Goal: Information Seeking & Learning: Learn about a topic

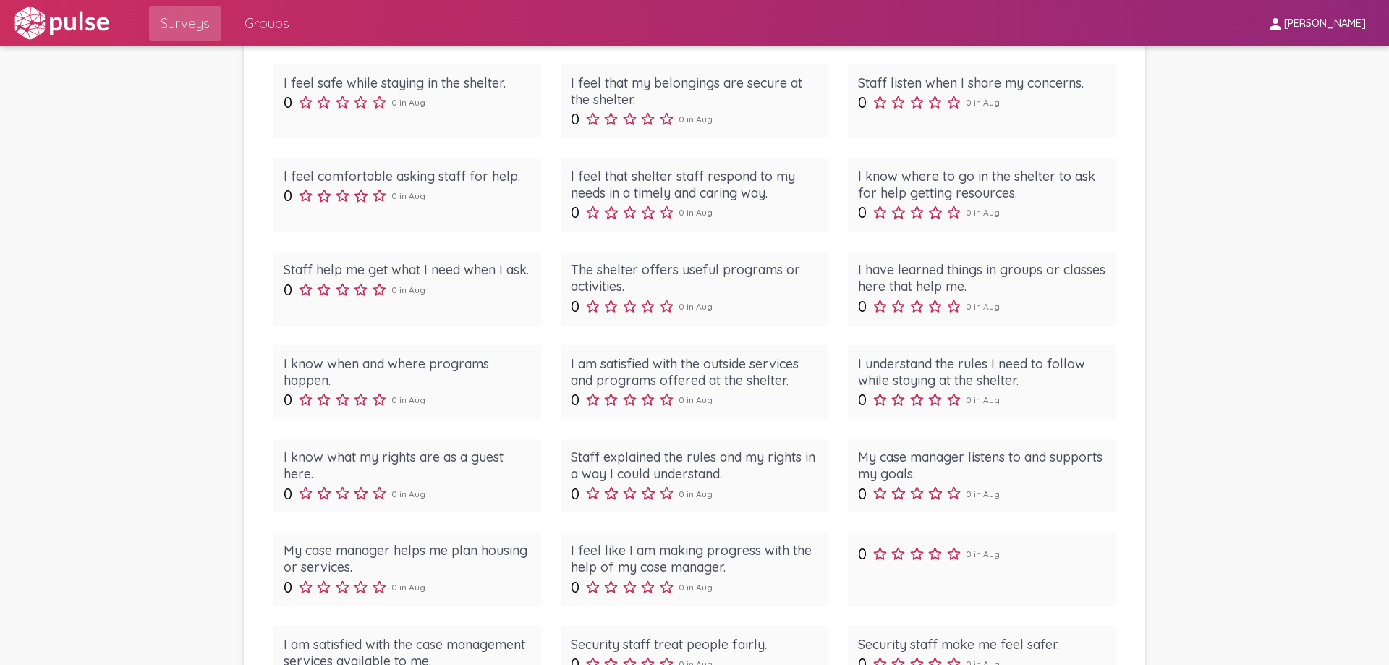
scroll to position [145, 0]
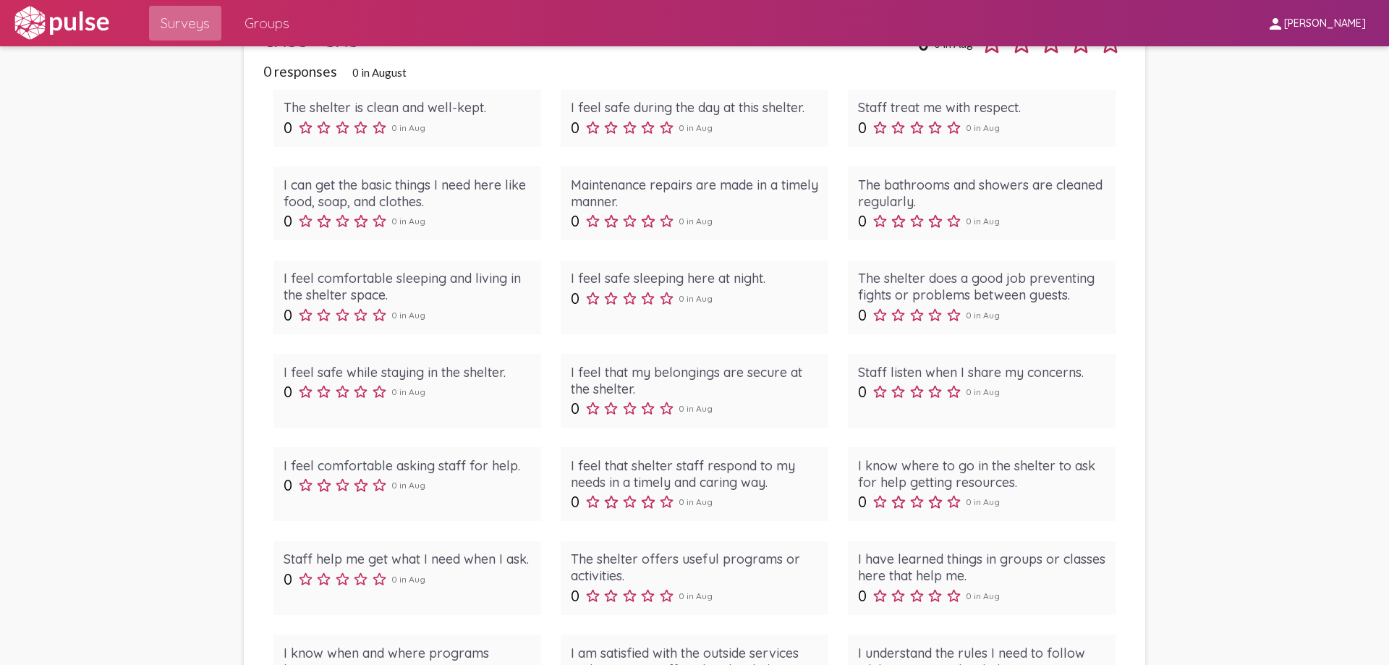
click at [208, 30] on span "Surveys" at bounding box center [185, 23] width 49 height 26
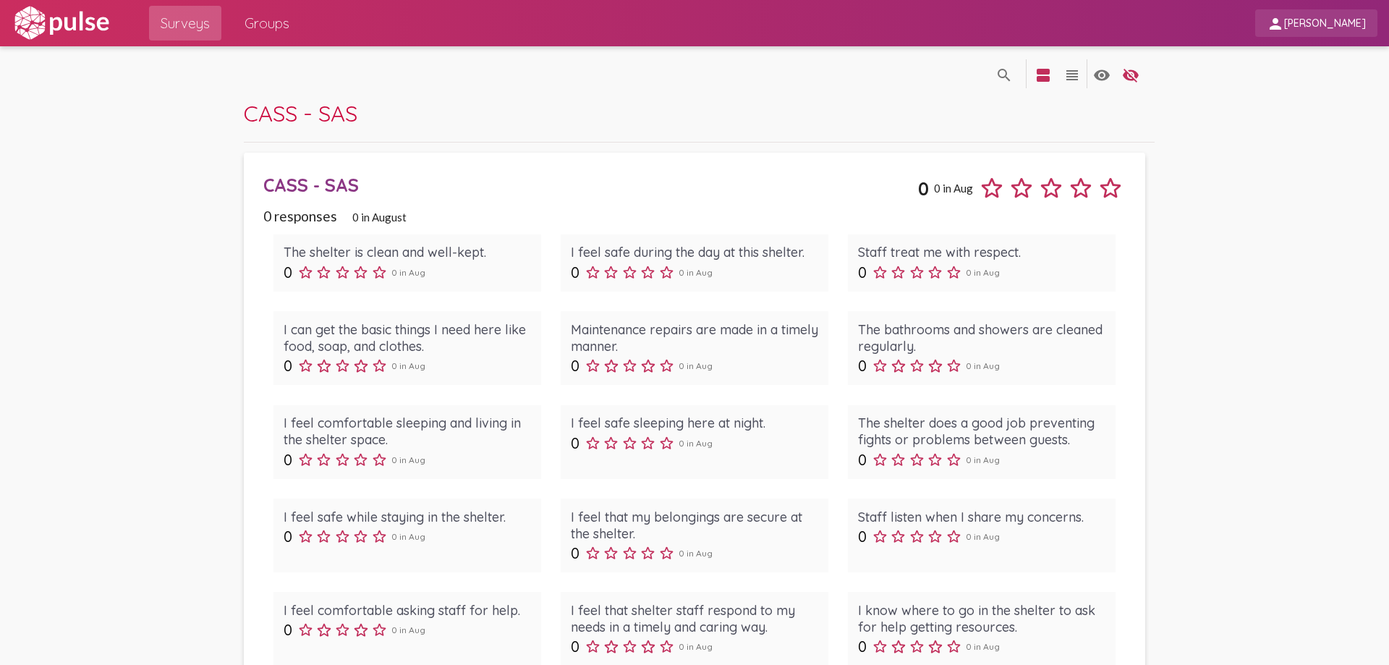
click at [1330, 22] on span "[PERSON_NAME]" at bounding box center [1325, 23] width 82 height 13
click at [1330, 22] on div at bounding box center [694, 332] width 1389 height 665
click at [471, 268] on div "0 0 in Aug" at bounding box center [408, 272] width 248 height 19
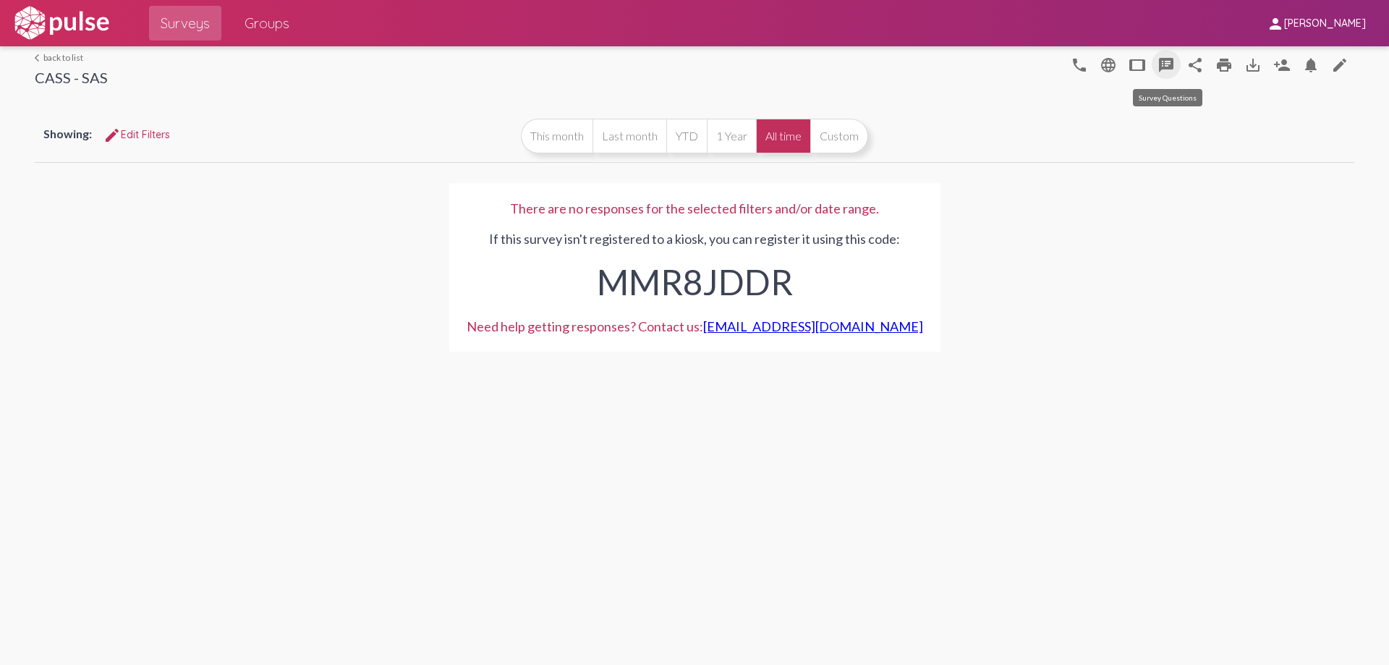
click at [1162, 70] on mat-icon "speaker_notes" at bounding box center [1166, 64] width 17 height 17
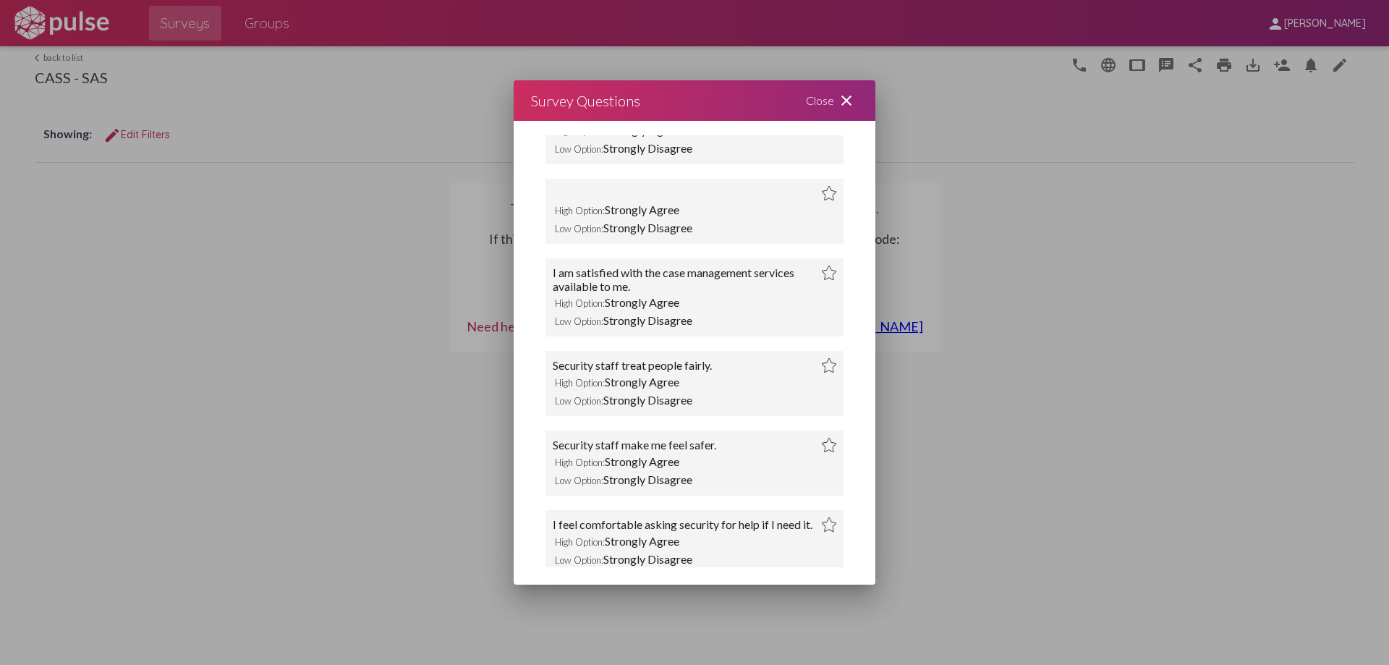
scroll to position [2219, 0]
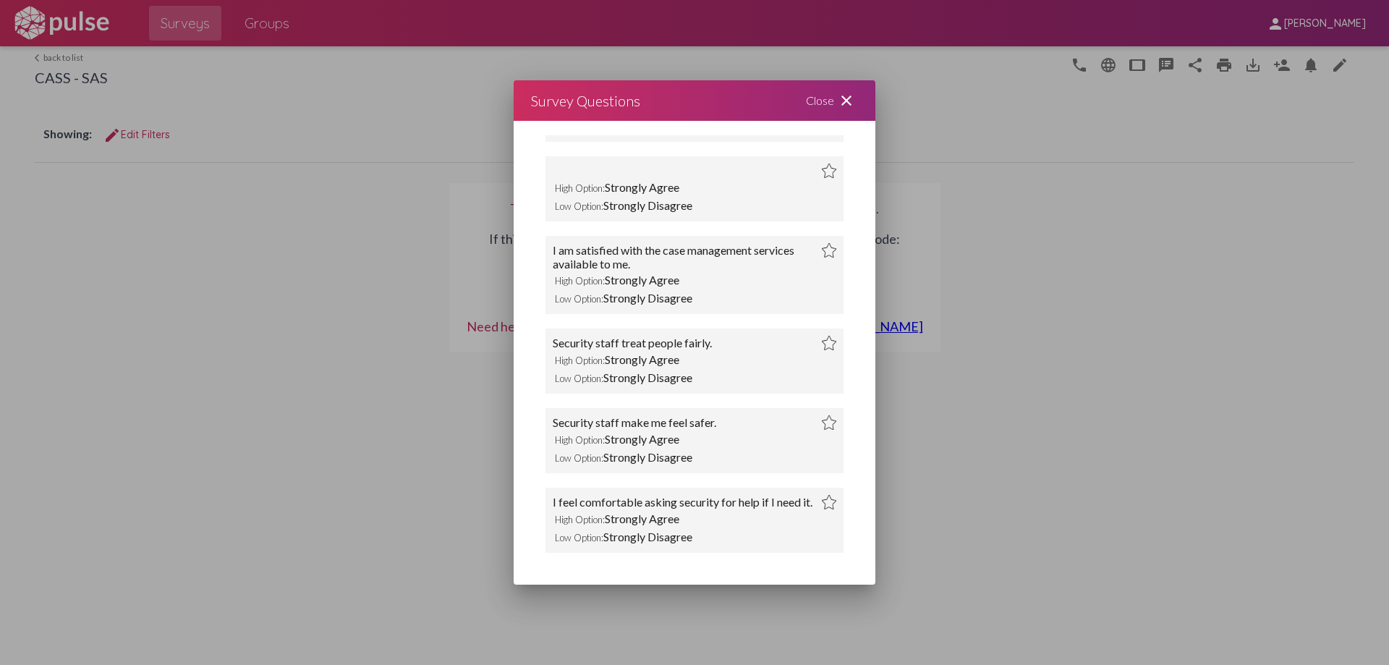
click at [686, 448] on div "Low Option: Strongly Disagree" at bounding box center [695, 457] width 284 height 18
click at [692, 457] on div "Security staff make me feel safer. High Option: Strongly Agree Low Option: Stro…" at bounding box center [695, 440] width 298 height 65
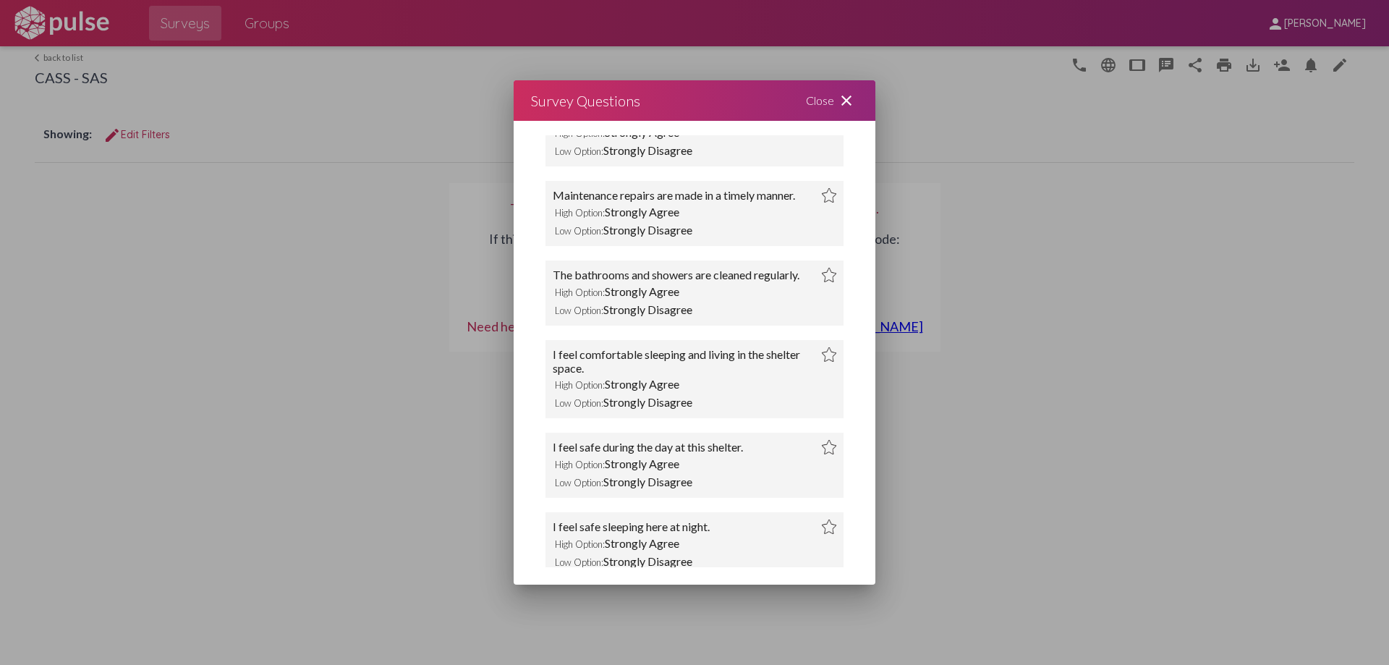
scroll to position [0, 0]
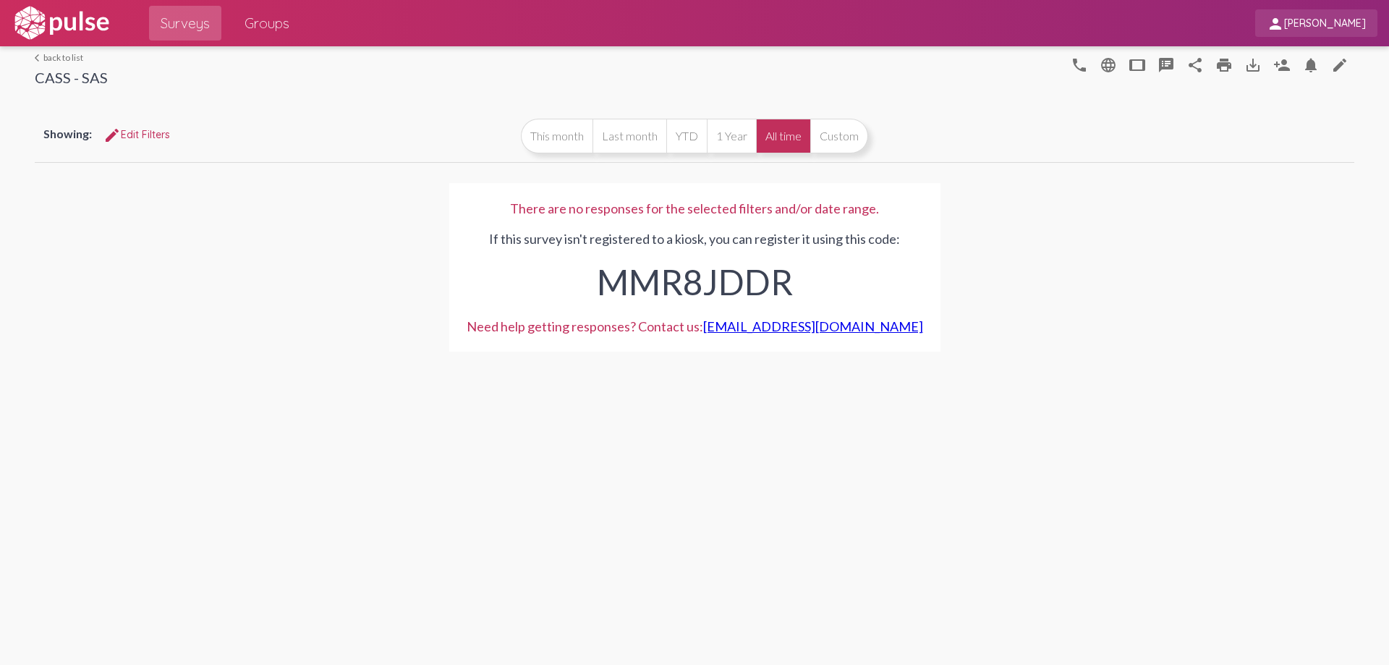
click at [1323, 30] on span "person Brittnie Stanton" at bounding box center [1316, 22] width 99 height 27
click at [1302, 58] on button "Sign Out" at bounding box center [1300, 60] width 81 height 35
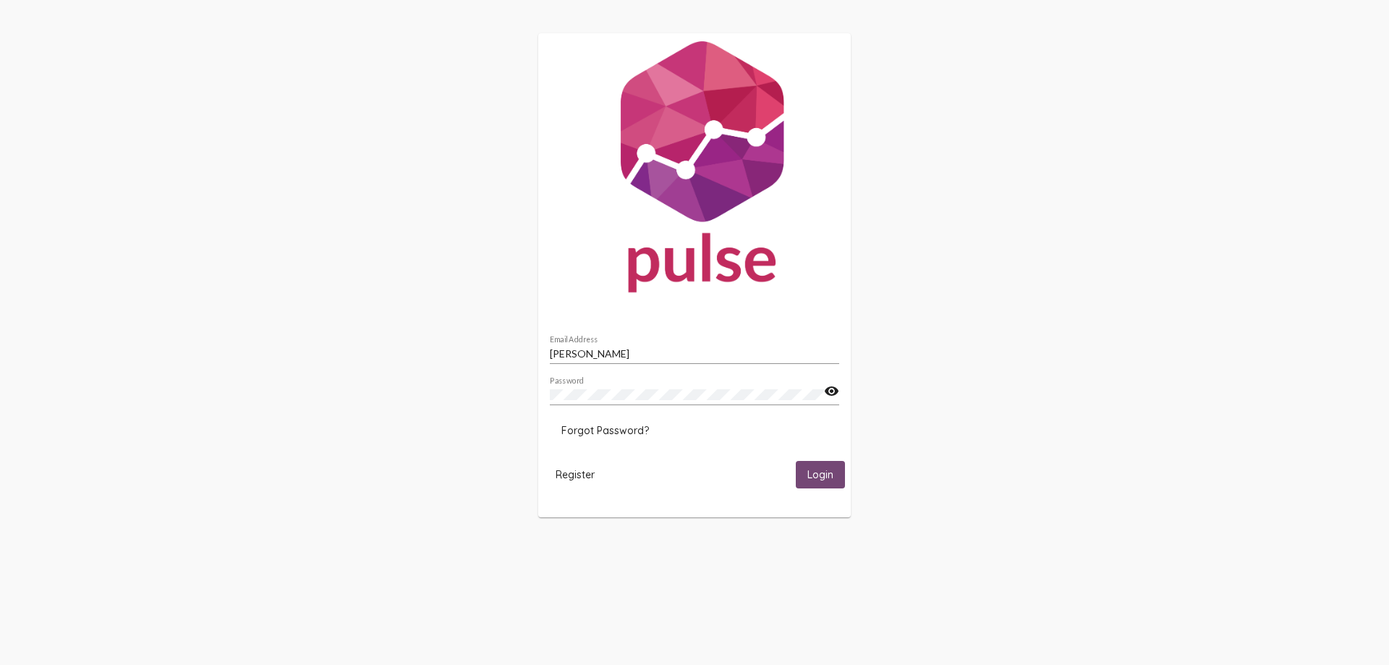
click at [827, 473] on span "Login" at bounding box center [820, 475] width 26 height 13
click at [666, 355] on input "[PERSON_NAME]" at bounding box center [694, 354] width 289 height 12
click at [613, 349] on div "[PERSON_NAME] Email Address" at bounding box center [694, 350] width 289 height 28
drag, startPoint x: 642, startPoint y: 360, endPoint x: 632, endPoint y: 355, distance: 11.7
click at [632, 355] on div "[PERSON_NAME] Email Address" at bounding box center [694, 350] width 289 height 28
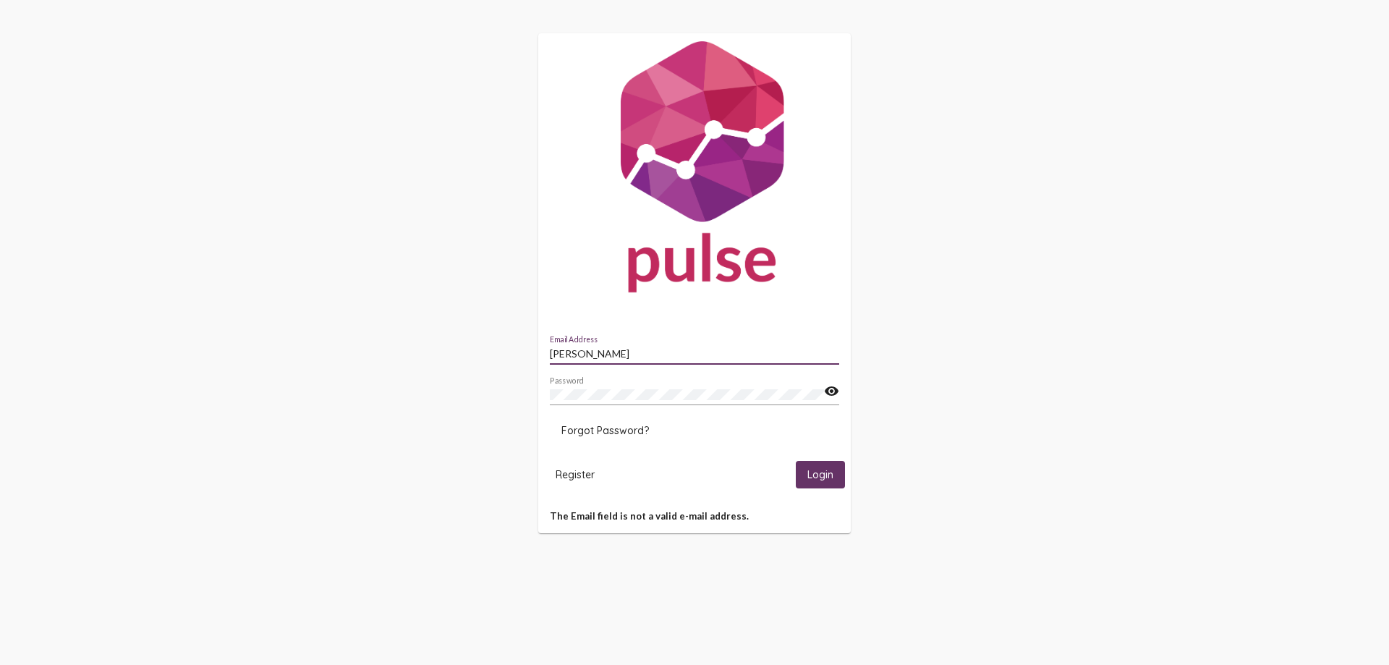
drag, startPoint x: 632, startPoint y: 355, endPoint x: 391, endPoint y: 341, distance: 241.3
click at [391, 341] on div "[PERSON_NAME] Email Address Password visibility Forgot Password? Register Login…" at bounding box center [694, 283] width 1389 height 566
type input "[EMAIL_ADDRESS][DOMAIN_NAME]"
click at [814, 472] on span "Login" at bounding box center [820, 475] width 26 height 13
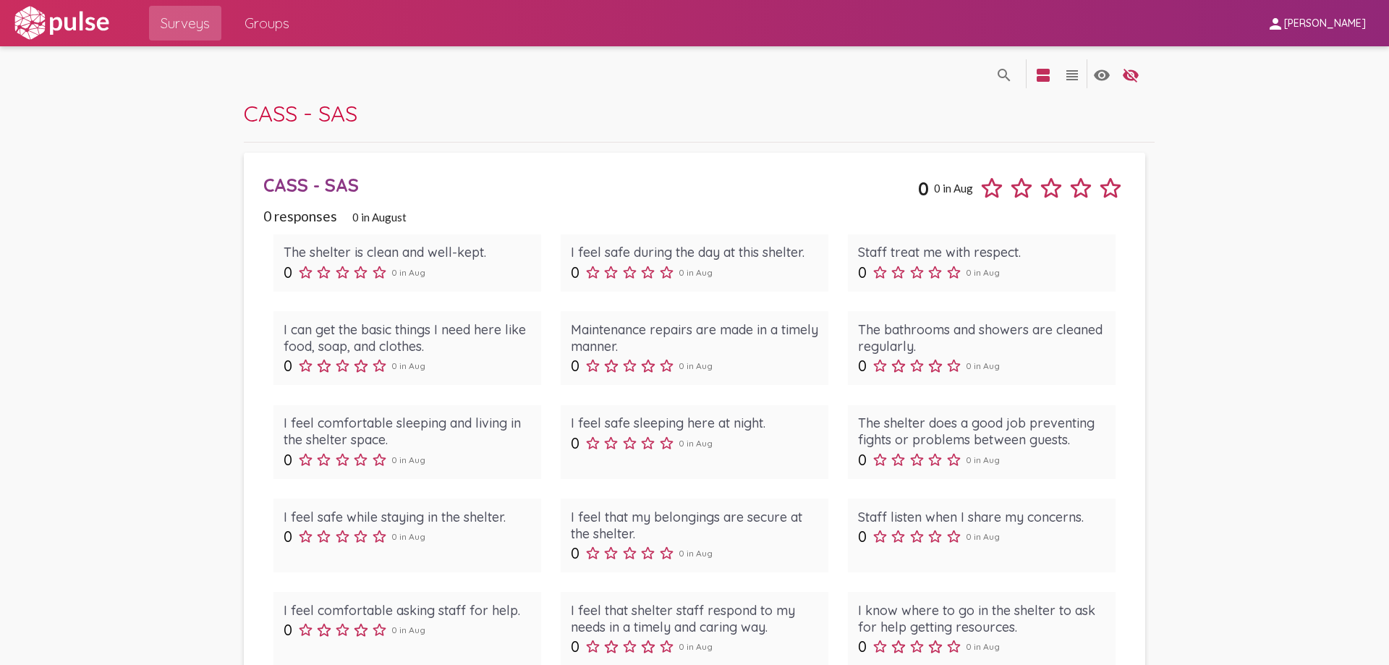
click at [334, 115] on span "CASS - SAS" at bounding box center [301, 113] width 114 height 28
click at [93, 23] on img at bounding box center [62, 23] width 100 height 36
click at [54, 23] on img at bounding box center [62, 23] width 100 height 36
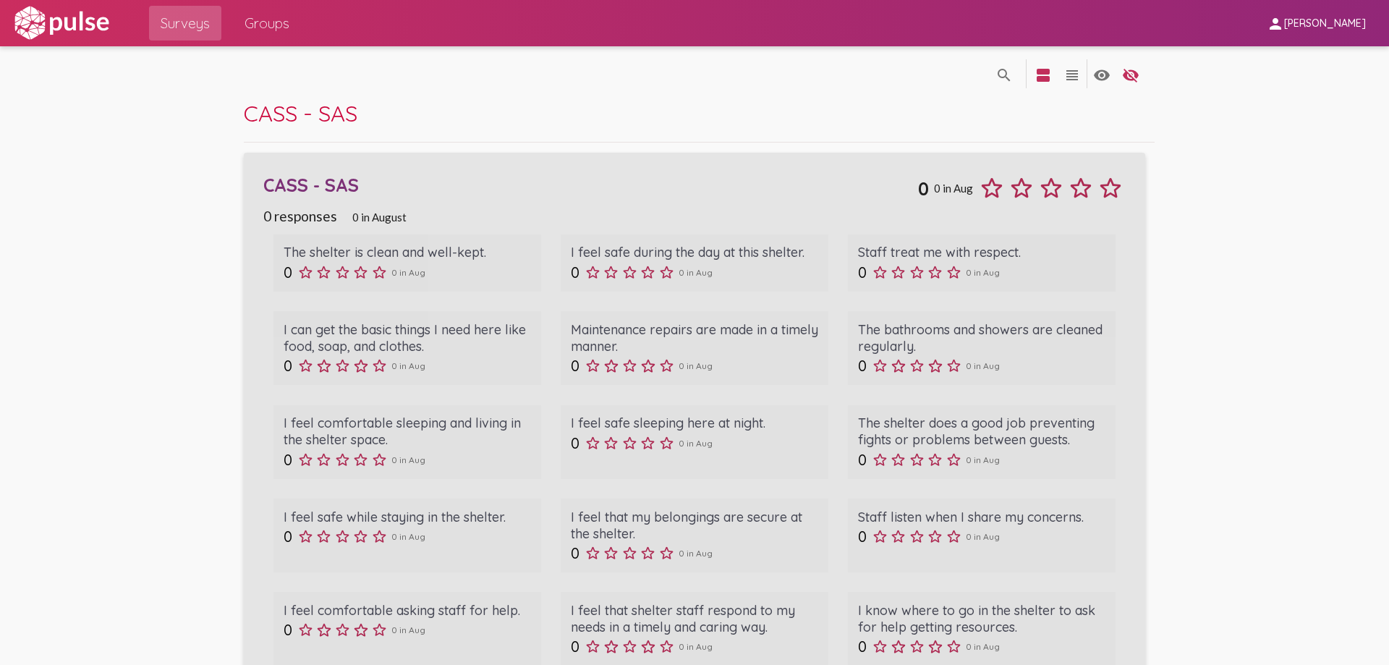
click at [335, 174] on div "CASS - SAS" at bounding box center [590, 185] width 654 height 22
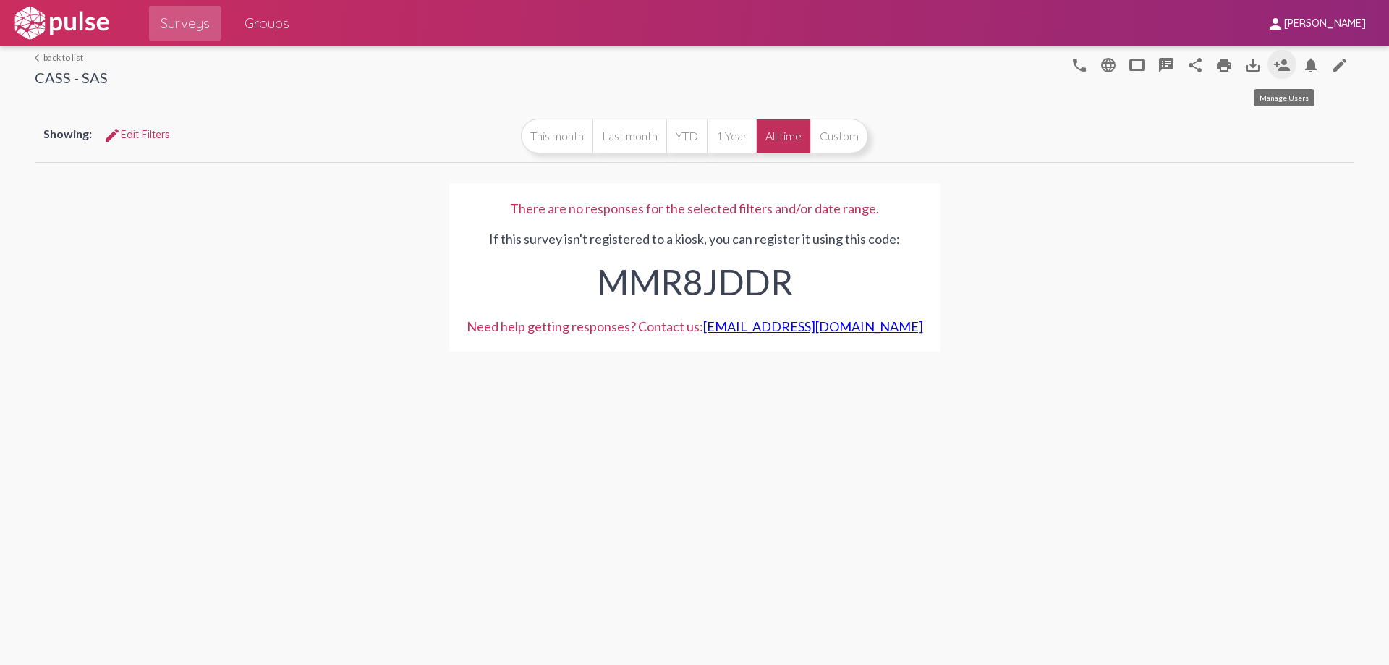
click at [1286, 61] on mat-icon "person_add" at bounding box center [1281, 64] width 17 height 17
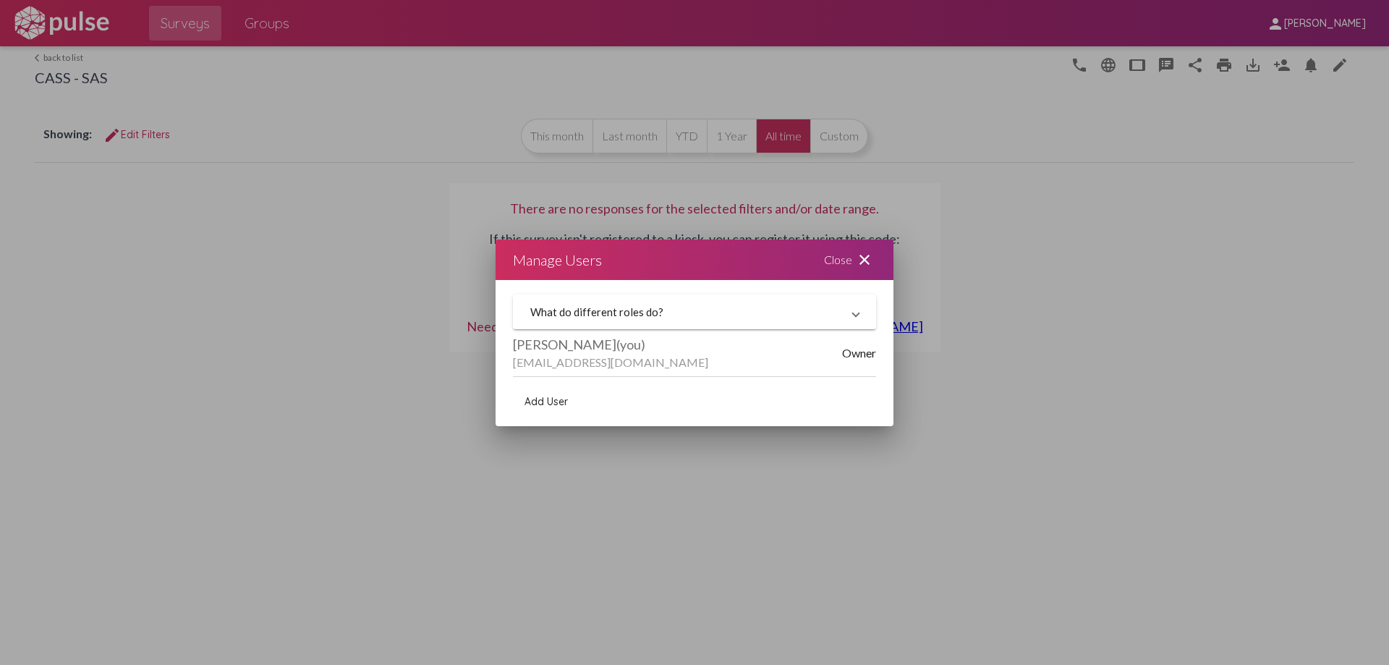
click at [774, 318] on mat-panel-title "What do different roles do?" at bounding box center [685, 311] width 311 height 13
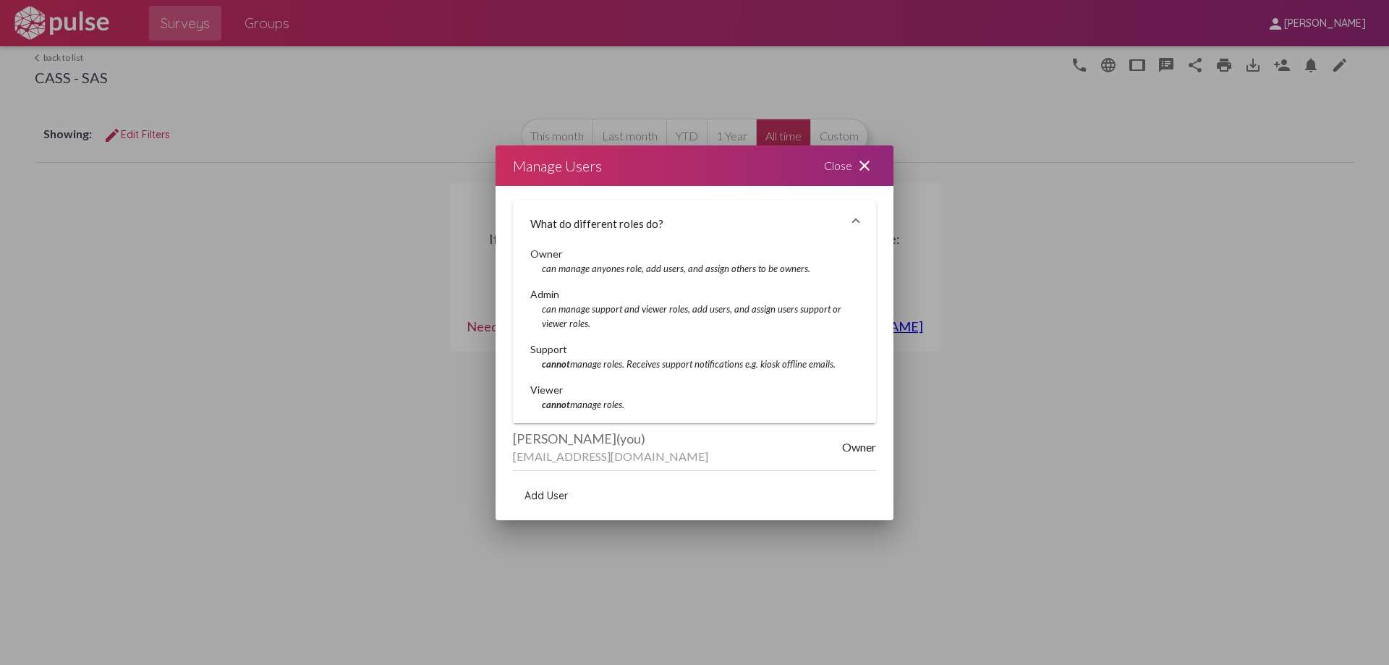
click at [1064, 331] on div at bounding box center [694, 332] width 1389 height 665
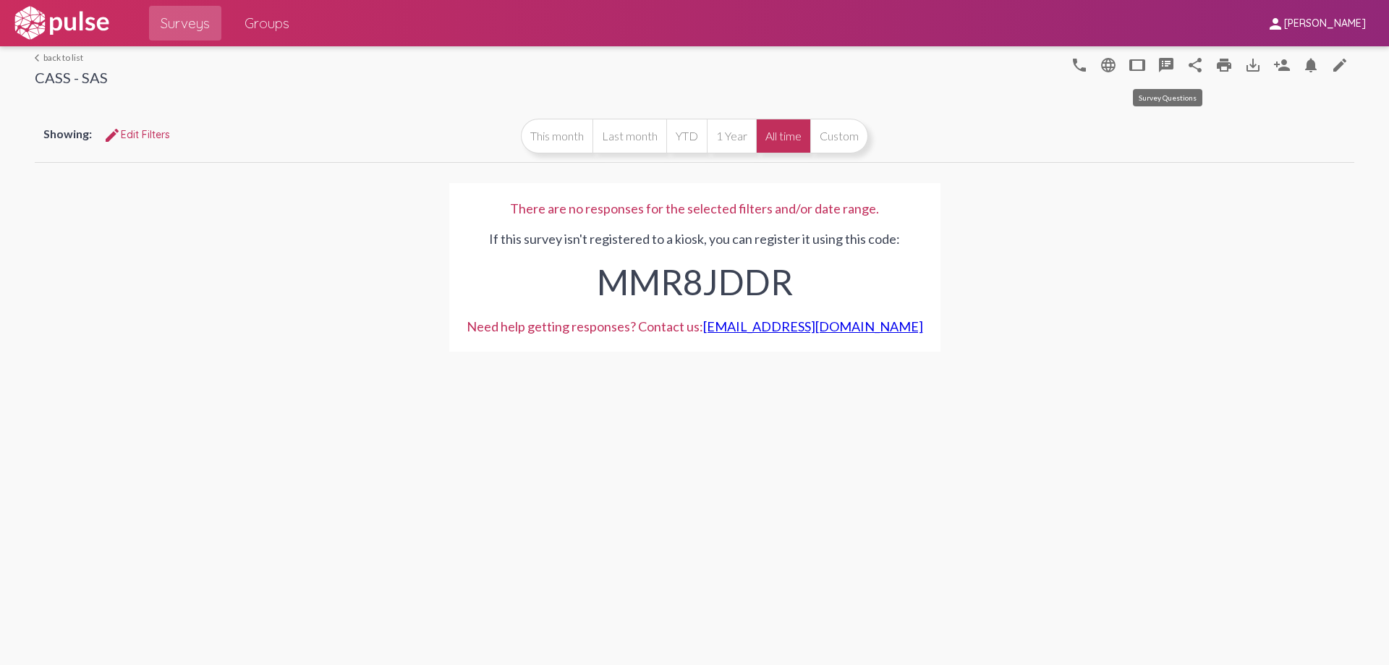
click at [1170, 58] on mat-icon "speaker_notes" at bounding box center [1166, 64] width 17 height 17
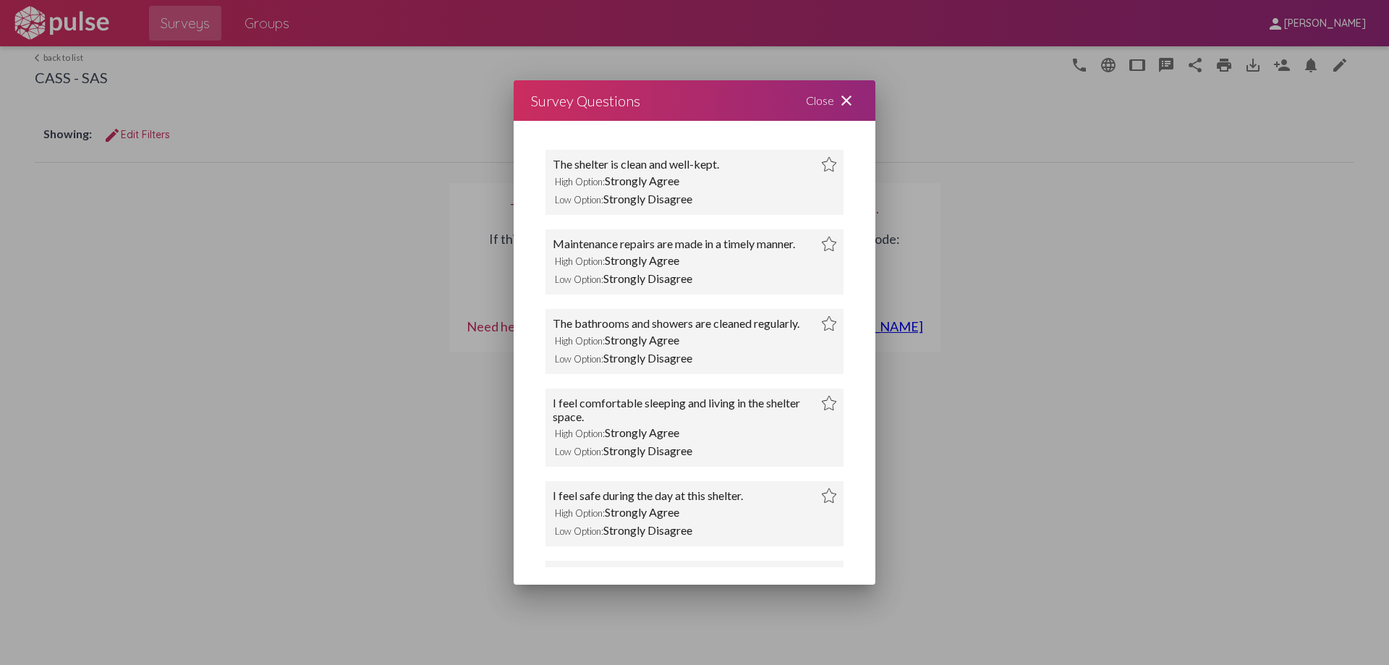
drag, startPoint x: 831, startPoint y: 95, endPoint x: 911, endPoint y: 98, distance: 80.4
click at [835, 95] on div "Close close" at bounding box center [832, 100] width 87 height 41
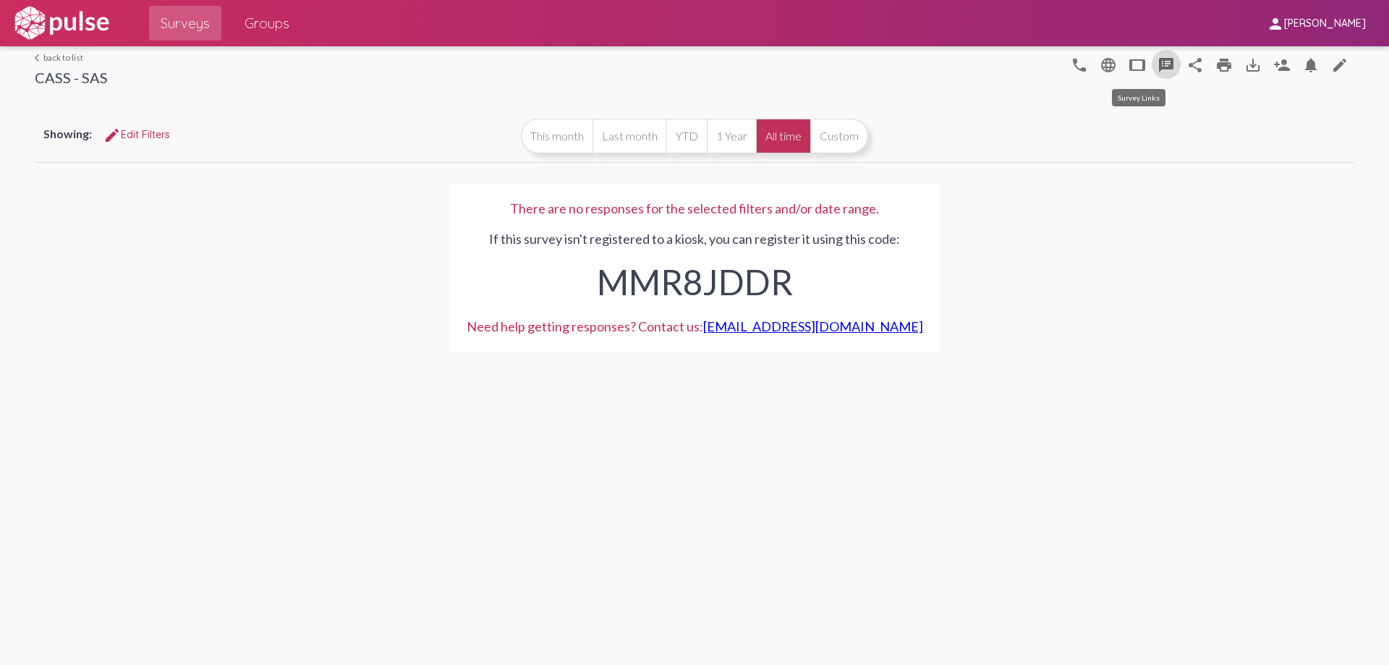
click at [1147, 65] on button "tablet" at bounding box center [1137, 64] width 29 height 29
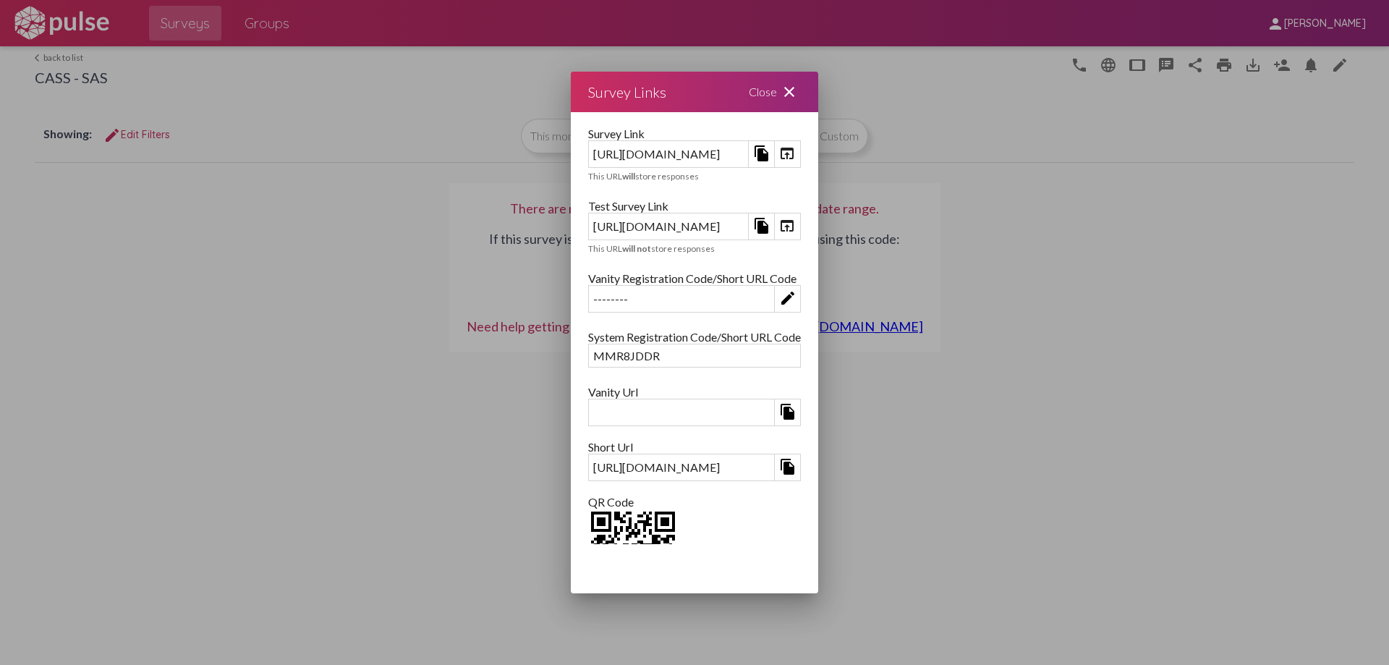
click at [798, 90] on mat-icon "close" at bounding box center [789, 91] width 17 height 17
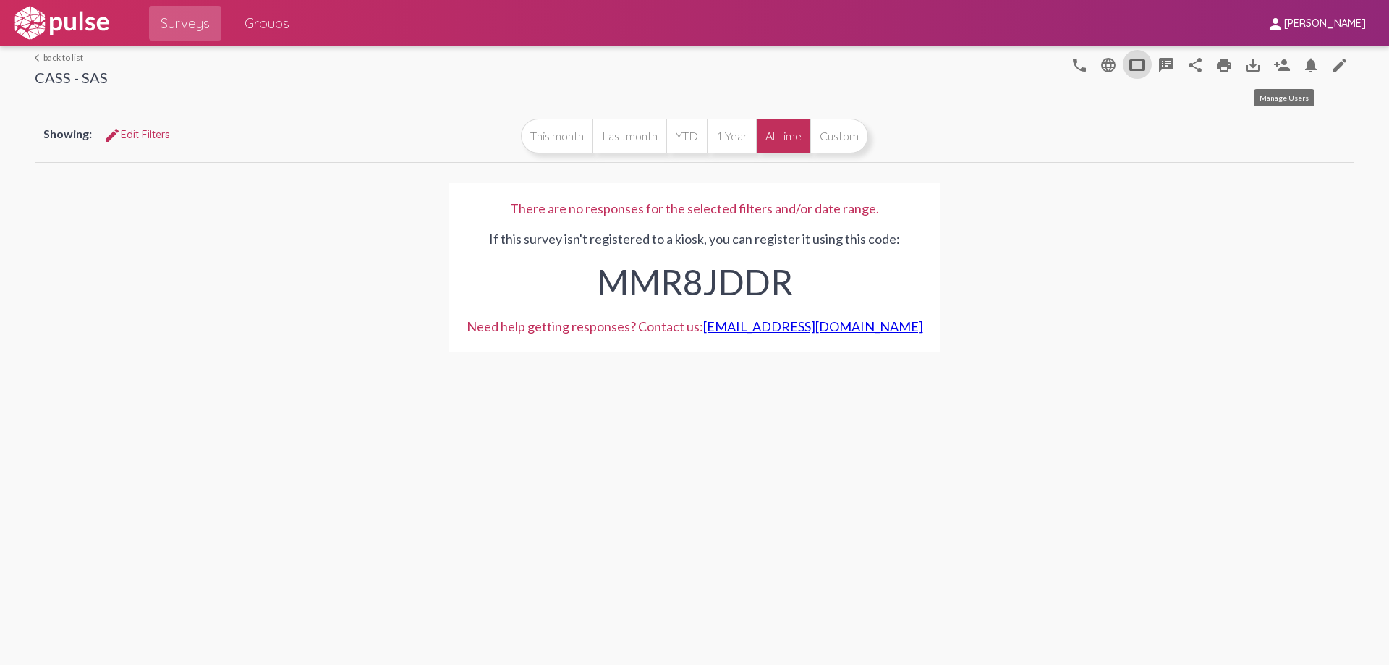
click at [1281, 67] on mat-icon "person_add" at bounding box center [1281, 64] width 17 height 17
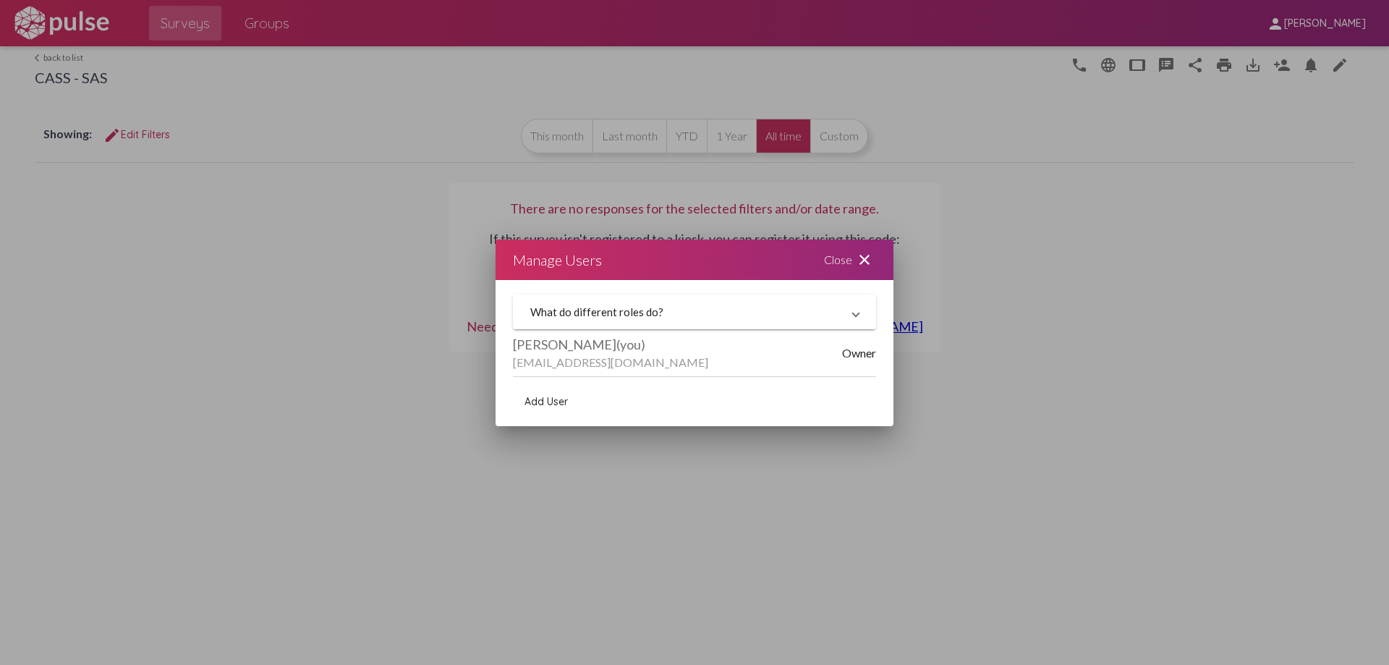
click at [757, 304] on mat-expansion-panel-header "What do different roles do?" at bounding box center [694, 311] width 363 height 35
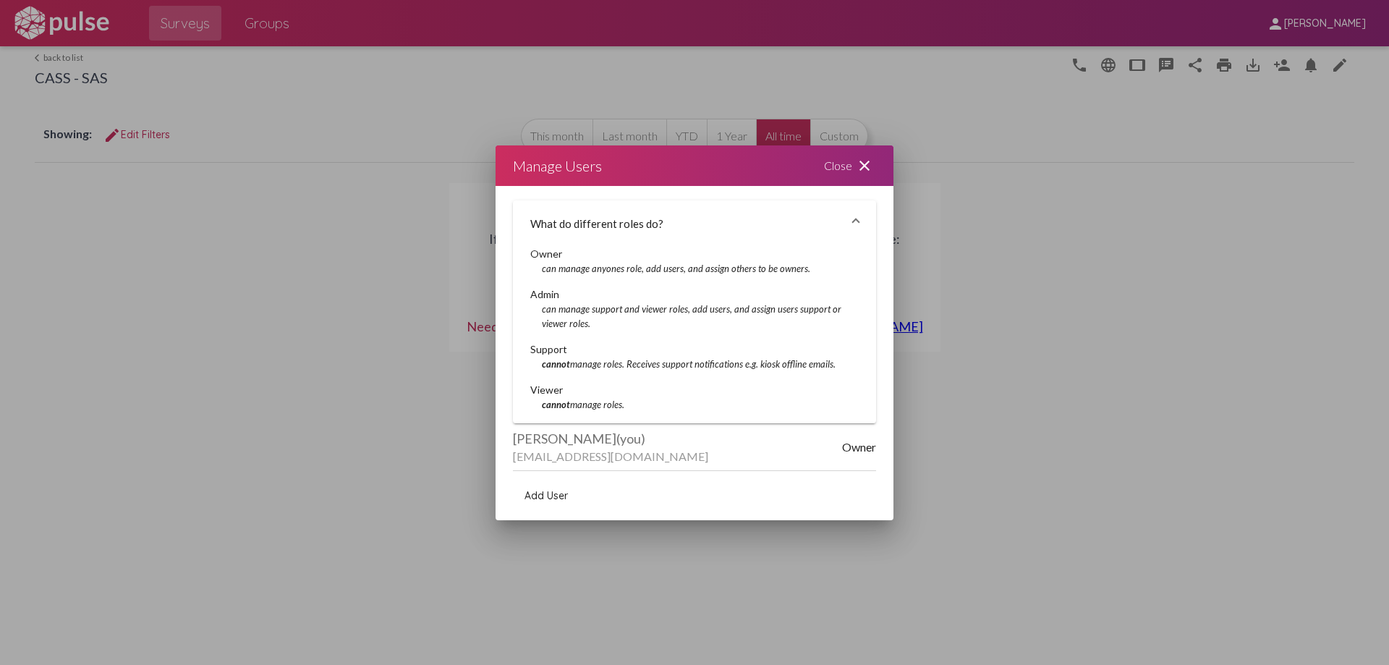
click at [871, 161] on mat-icon "close" at bounding box center [864, 165] width 17 height 17
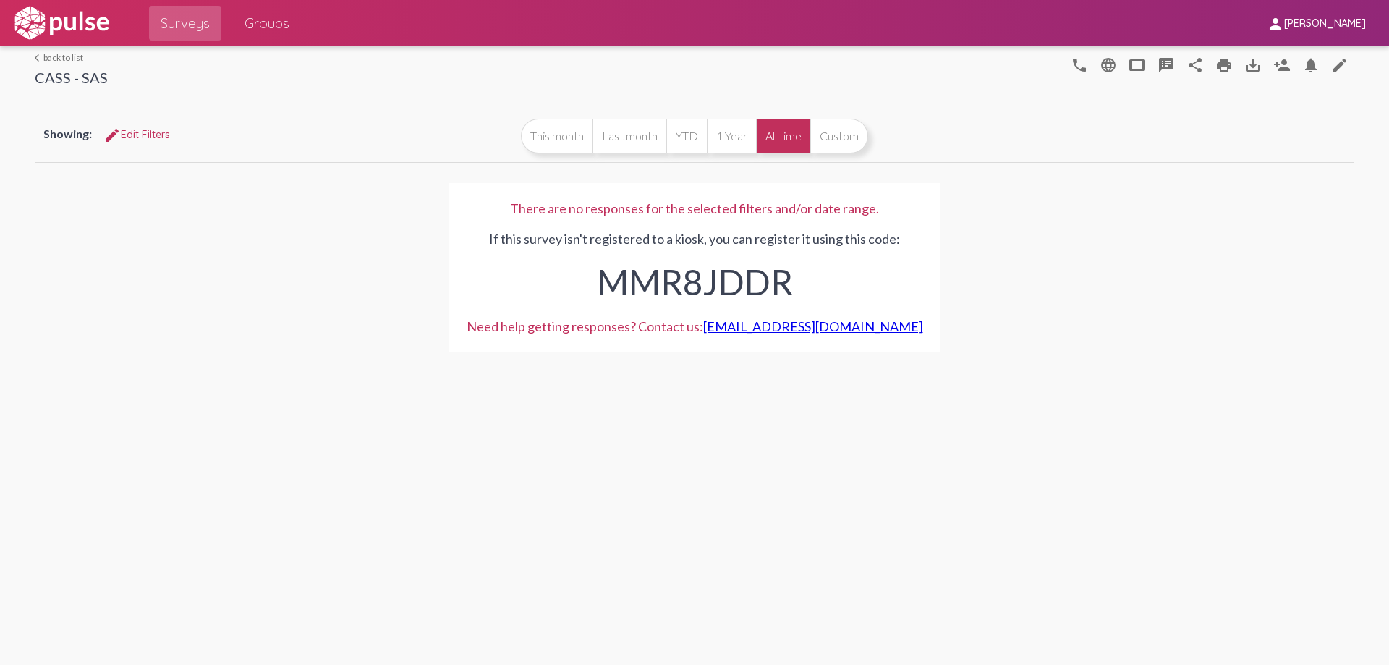
click at [37, 56] on mat-icon "arrow_back_ios" at bounding box center [39, 58] width 9 height 9
